Goal: Information Seeking & Learning: Learn about a topic

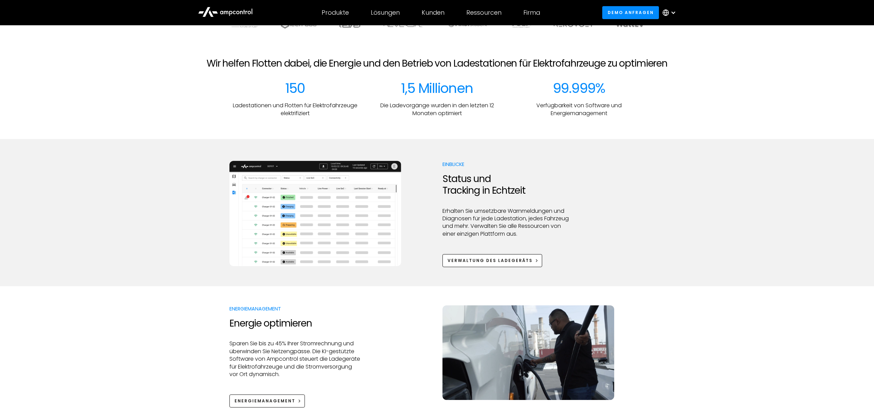
scroll to position [278, 0]
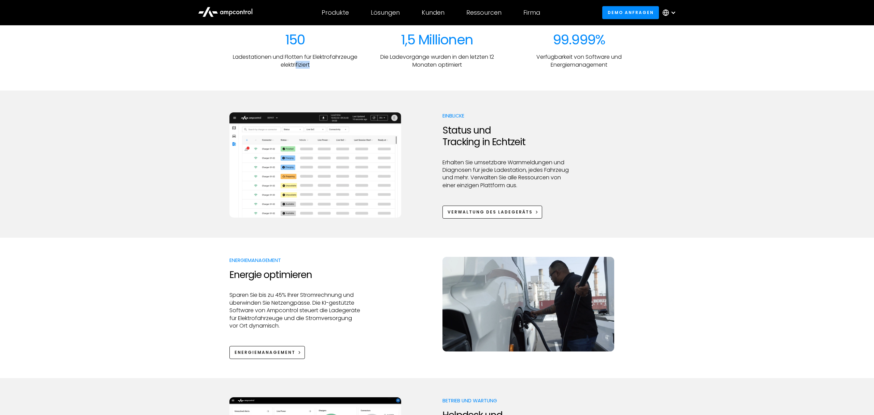
drag, startPoint x: 296, startPoint y: 64, endPoint x: 320, endPoint y: 67, distance: 24.1
click at [320, 67] on p "Ladestationen und Flotten für Elektrofahrzeuge elektrifiziert" at bounding box center [294, 60] width 131 height 15
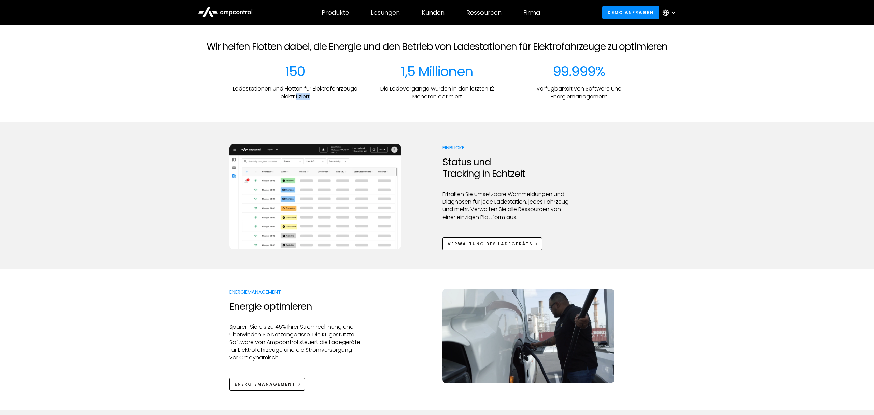
scroll to position [246, 0]
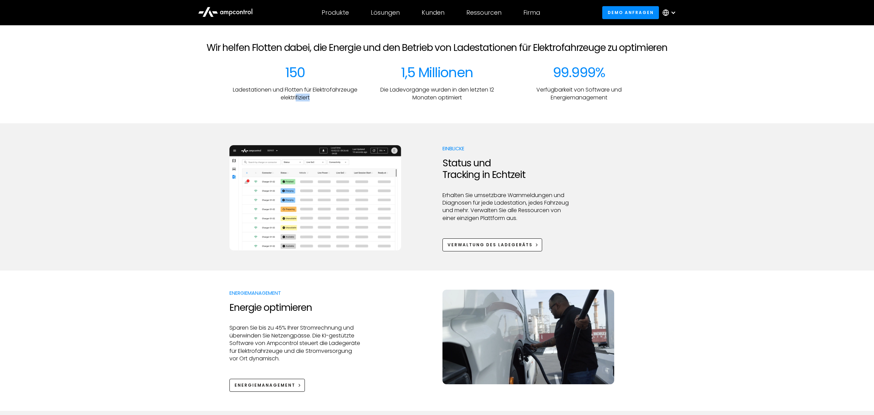
click at [303, 172] on img at bounding box center [315, 197] width 172 height 105
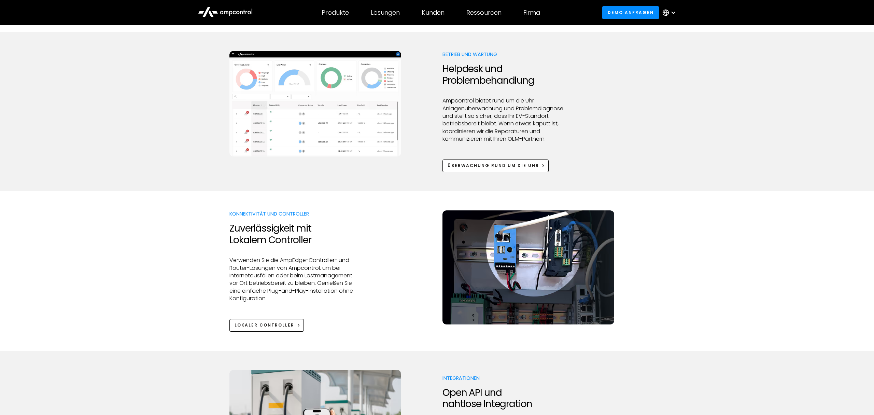
scroll to position [696, 0]
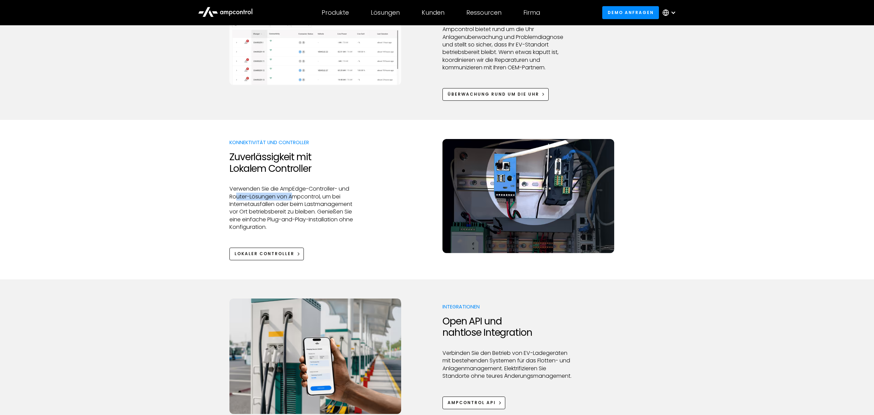
drag, startPoint x: 235, startPoint y: 196, endPoint x: 295, endPoint y: 195, distance: 60.4
click at [295, 195] on p "Verwenden Sie die AmpEdge-Controller- und Router-Lösungen von Ampcontrol, um be…" at bounding box center [294, 208] width 131 height 46
drag, startPoint x: 263, startPoint y: 202, endPoint x: 351, endPoint y: 204, distance: 88.1
click at [351, 204] on p "Verwenden Sie die AmpEdge-Controller- und Router-Lösungen von Ampcontrol, um be…" at bounding box center [294, 208] width 131 height 46
drag, startPoint x: 253, startPoint y: 214, endPoint x: 351, endPoint y: 213, distance: 97.3
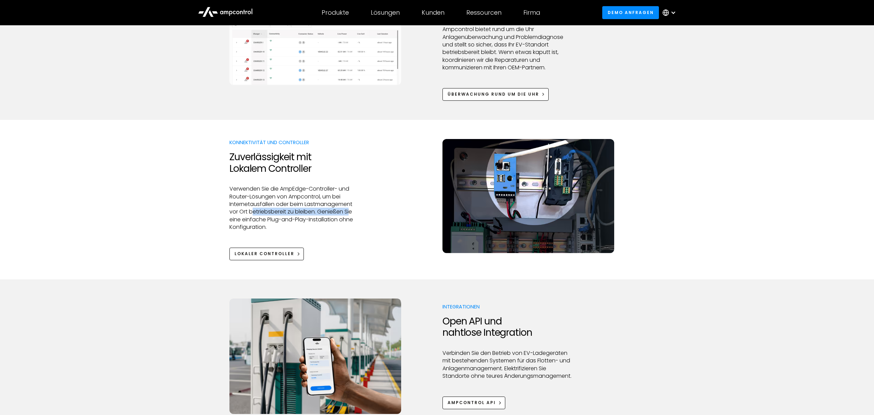
click at [351, 213] on p "Verwenden Sie die AmpEdge-Controller- und Router-Lösungen von Ampcontrol, um be…" at bounding box center [294, 208] width 131 height 46
drag, startPoint x: 266, startPoint y: 215, endPoint x: 350, endPoint y: 218, distance: 84.0
click at [350, 218] on p "Verwenden Sie die AmpEdge-Controller- und Router-Lösungen von Ampcontrol, um be…" at bounding box center [294, 208] width 131 height 46
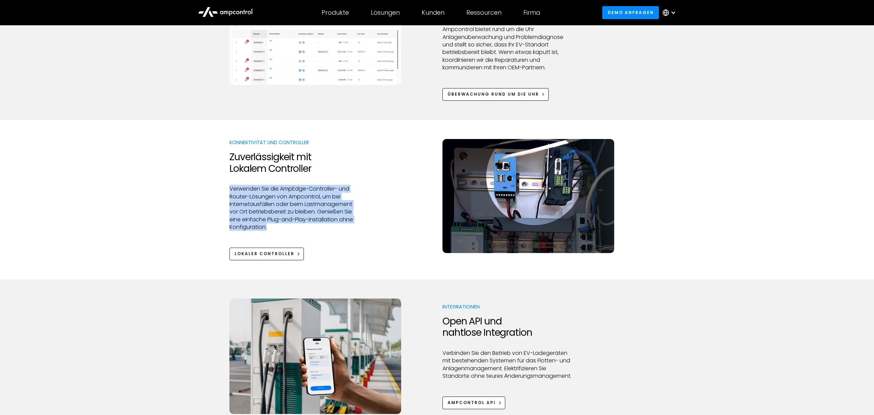
drag, startPoint x: 268, startPoint y: 228, endPoint x: 227, endPoint y: 180, distance: 63.0
click at [227, 180] on div "Konnektivität und Controller Zuverlässigkeit mit Lokalem Controller Verwenden S…" at bounding box center [437, 199] width 874 height 121
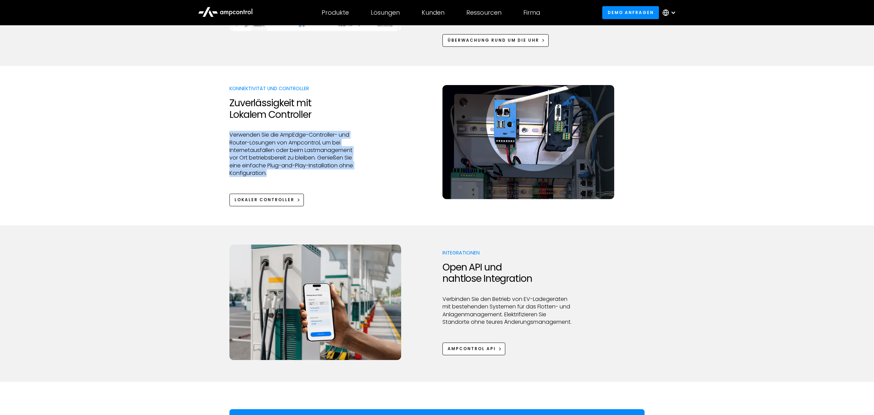
scroll to position [752, 0]
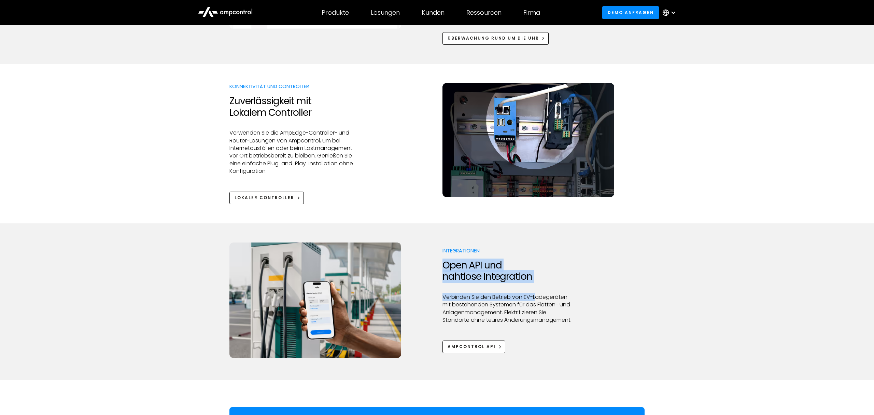
drag, startPoint x: 441, startPoint y: 264, endPoint x: 537, endPoint y: 294, distance: 101.5
click at [537, 294] on div "Integrationen Open API und nahtlose Integration Verbinden Sie den Betrieb von E…" at bounding box center [436, 299] width 415 height 115
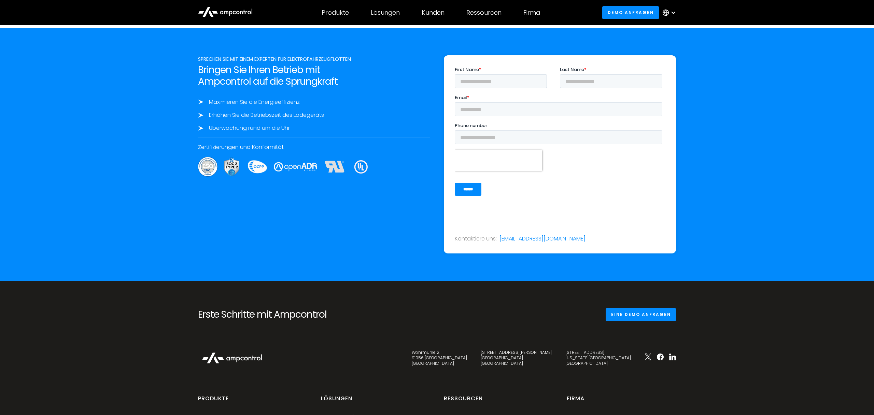
scroll to position [2544, 0]
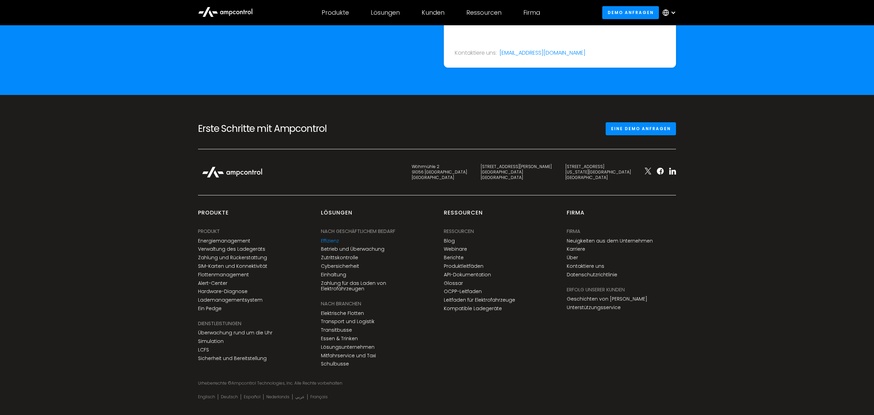
click at [328, 238] on link "Effizienz" at bounding box center [330, 241] width 18 height 6
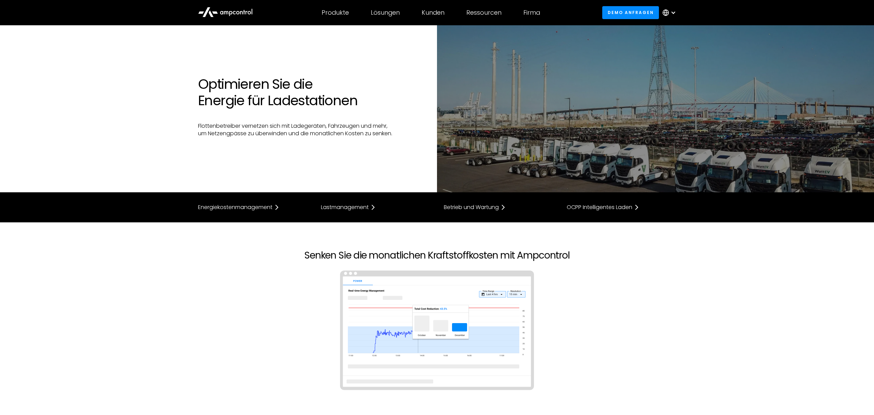
scroll to position [5, 0]
